Goal: Task Accomplishment & Management: Use online tool/utility

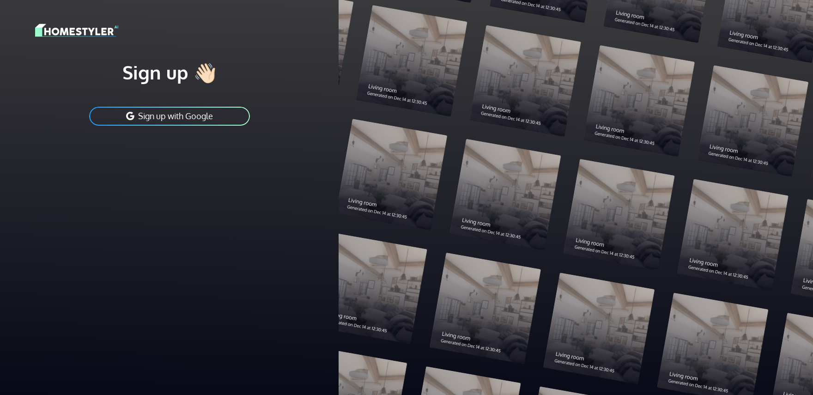
click at [209, 112] on button "Sign up with Google" at bounding box center [169, 116] width 163 height 21
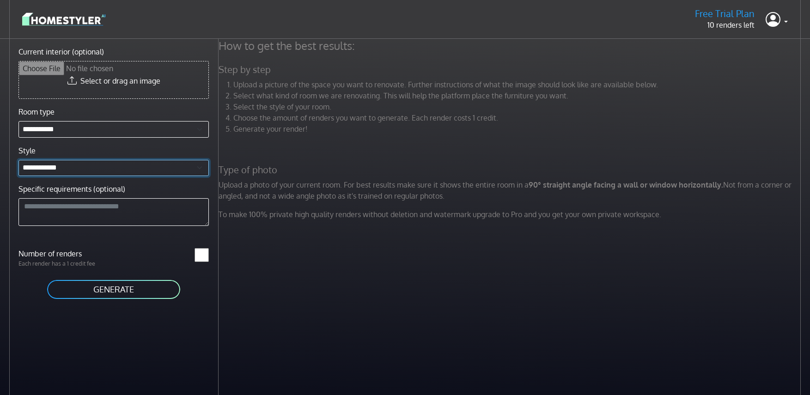
click at [83, 162] on select "**********" at bounding box center [113, 168] width 190 height 17
click at [108, 163] on select "**********" at bounding box center [113, 168] width 190 height 17
